Goal: Use online tool/utility: Utilize a website feature to perform a specific function

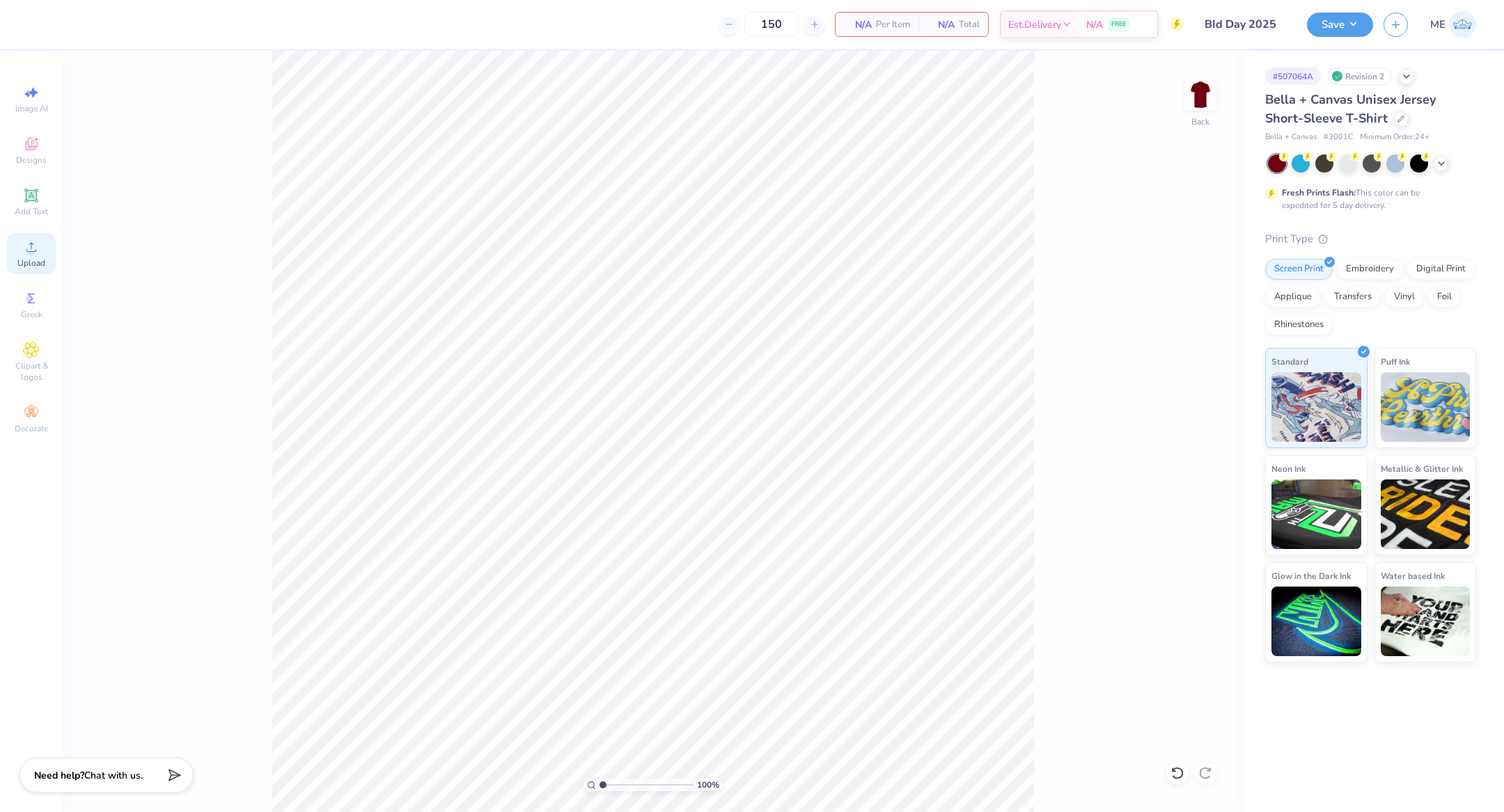
click at [25, 266] on span "Upload" at bounding box center [31, 263] width 28 height 11
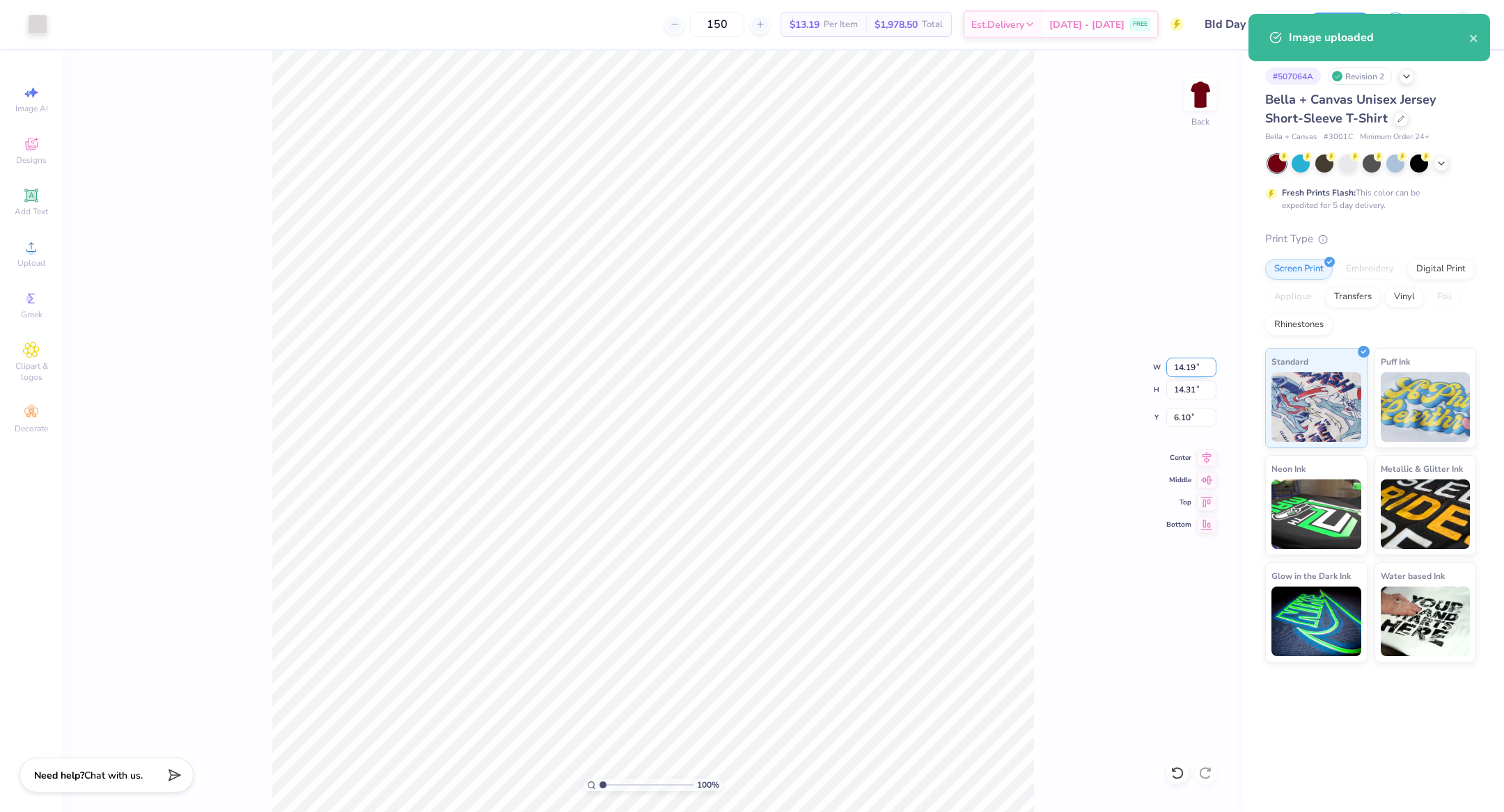
click at [1175, 365] on input "14.19" at bounding box center [1191, 367] width 50 height 20
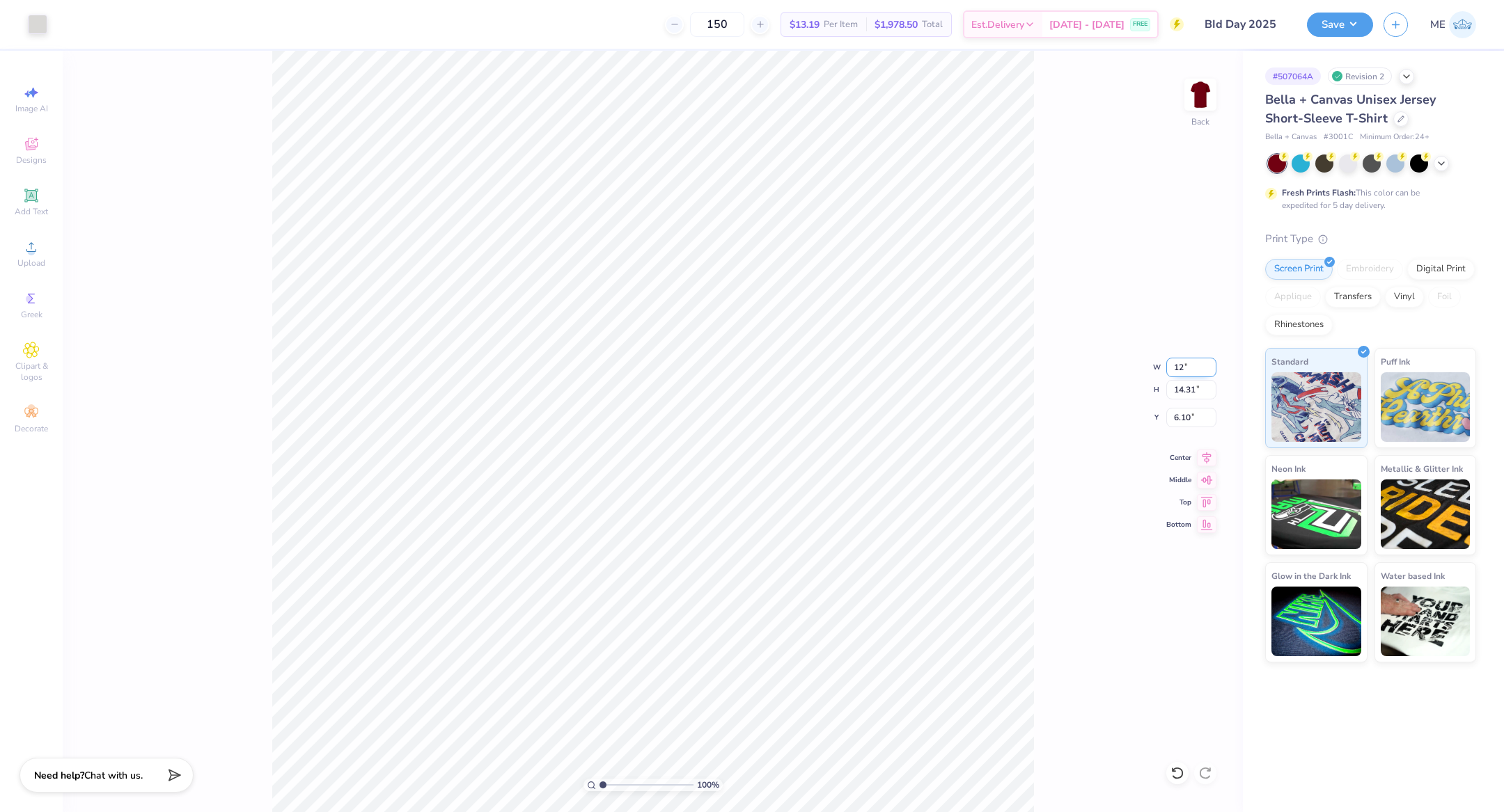
type input "12.00"
type input "12.10"
click at [1193, 417] on input "7.20" at bounding box center [1191, 417] width 50 height 20
type input "2.50"
click at [1205, 450] on icon at bounding box center [1206, 456] width 20 height 17
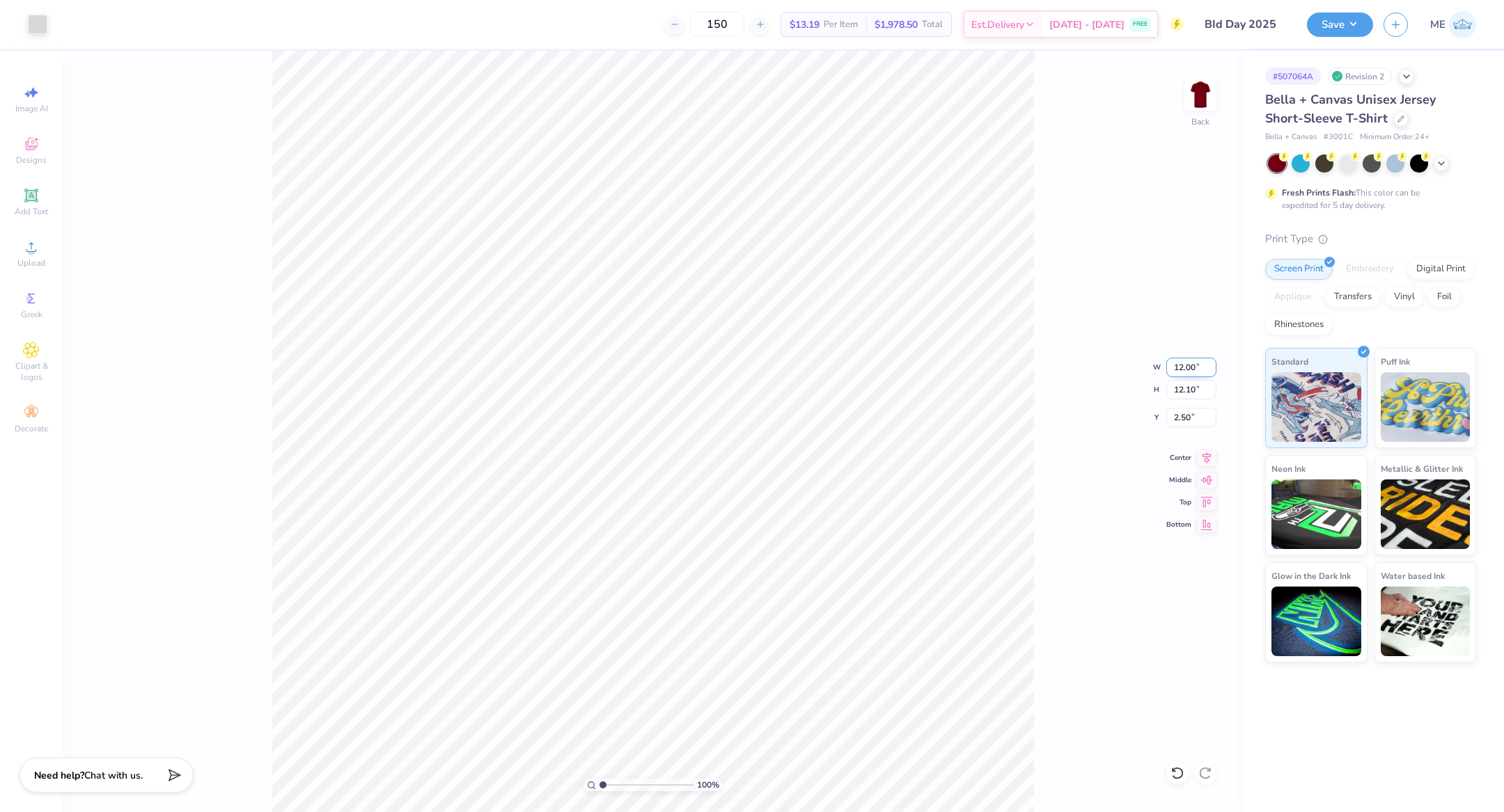
click at [1185, 370] on input "12.00" at bounding box center [1191, 367] width 50 height 20
type input "11.00"
type input "11.09"
click at [1191, 420] on input "3.00" at bounding box center [1191, 417] width 50 height 20
type input "2.50"
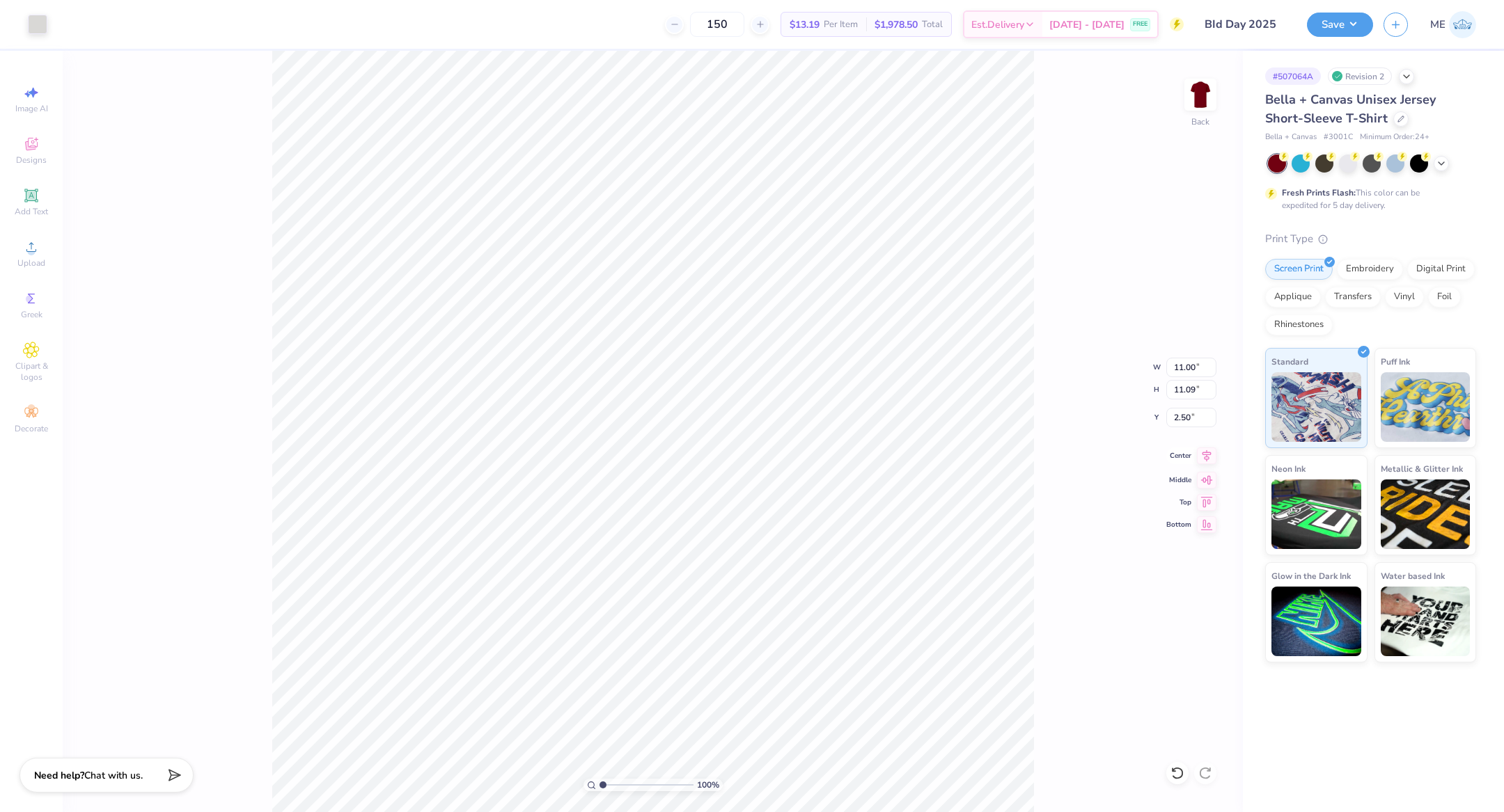
click at [1208, 452] on icon at bounding box center [1206, 456] width 20 height 17
click at [1349, 22] on button "Save" at bounding box center [1340, 23] width 66 height 24
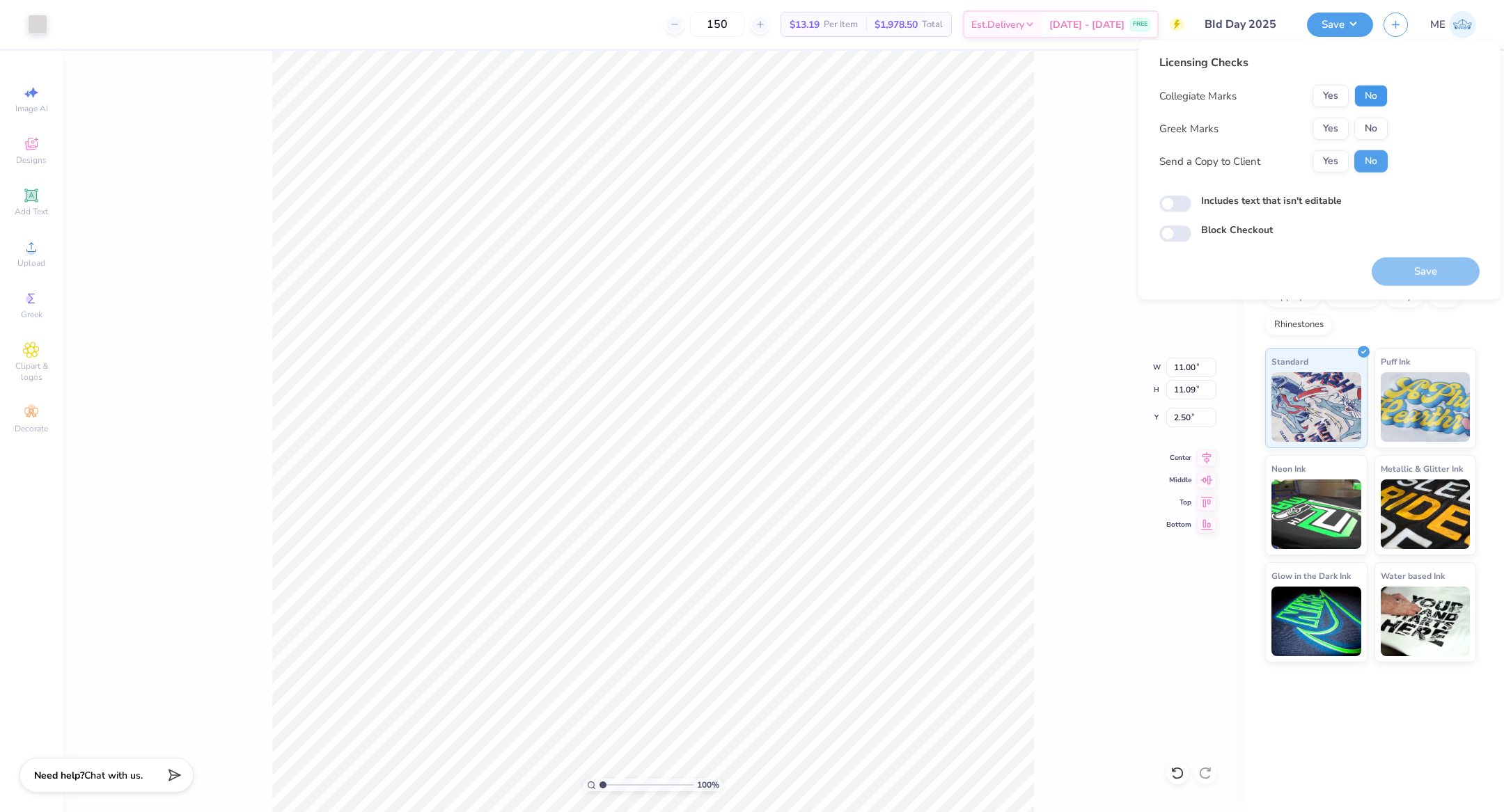
click at [1365, 92] on button "No" at bounding box center [1370, 96] width 33 height 23
click at [1334, 129] on button "Yes" at bounding box center [1331, 129] width 36 height 23
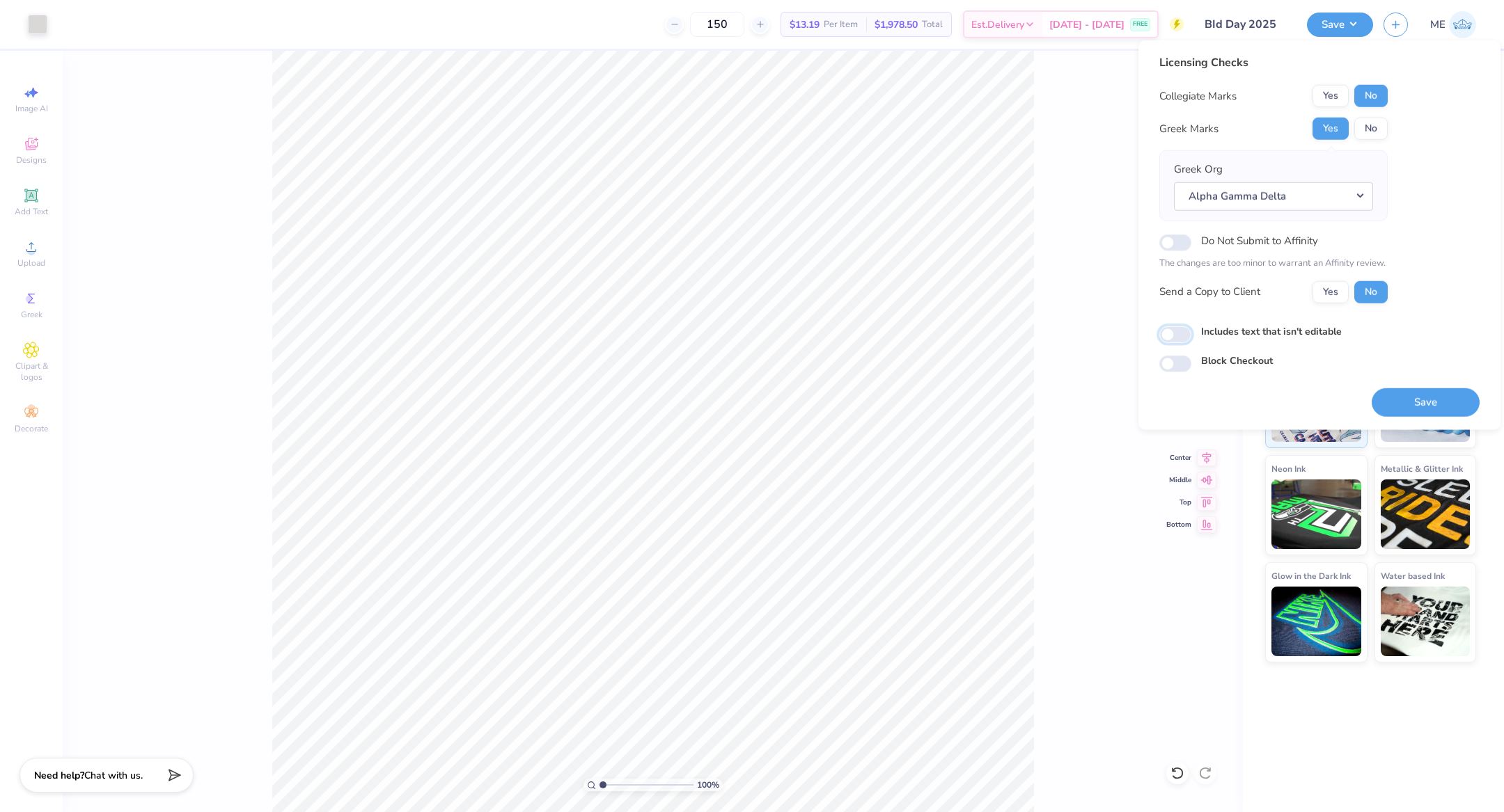
click at [1181, 333] on input "Includes text that isn't editable" at bounding box center [1175, 335] width 32 height 17
checkbox input "true"
click at [1401, 399] on button "Save" at bounding box center [1426, 402] width 108 height 28
